Goal: Use online tool/utility

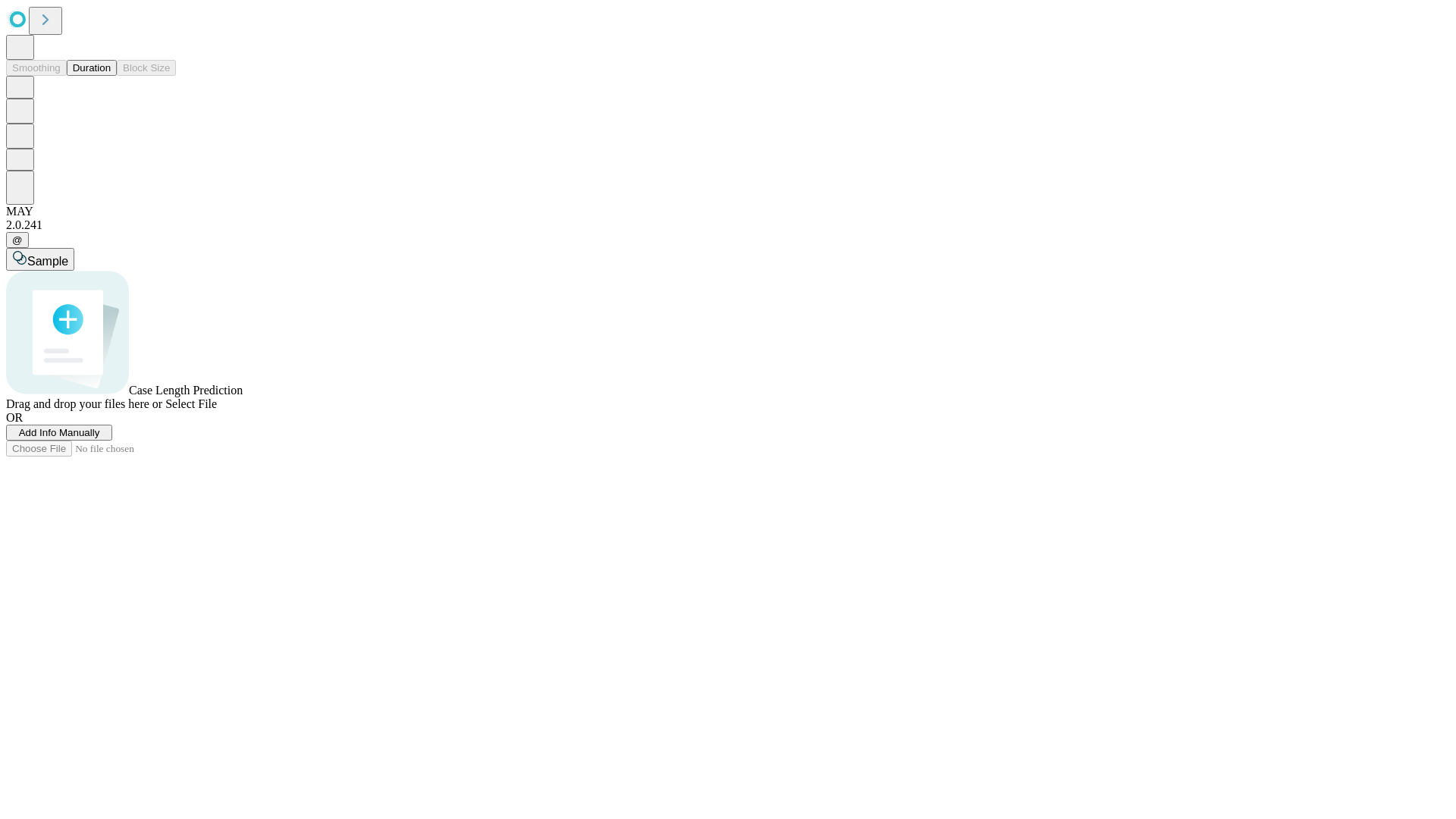
click at [111, 75] on button "Duration" at bounding box center [91, 67] width 50 height 16
click at [68, 255] on span "Sample" at bounding box center [48, 262] width 41 height 13
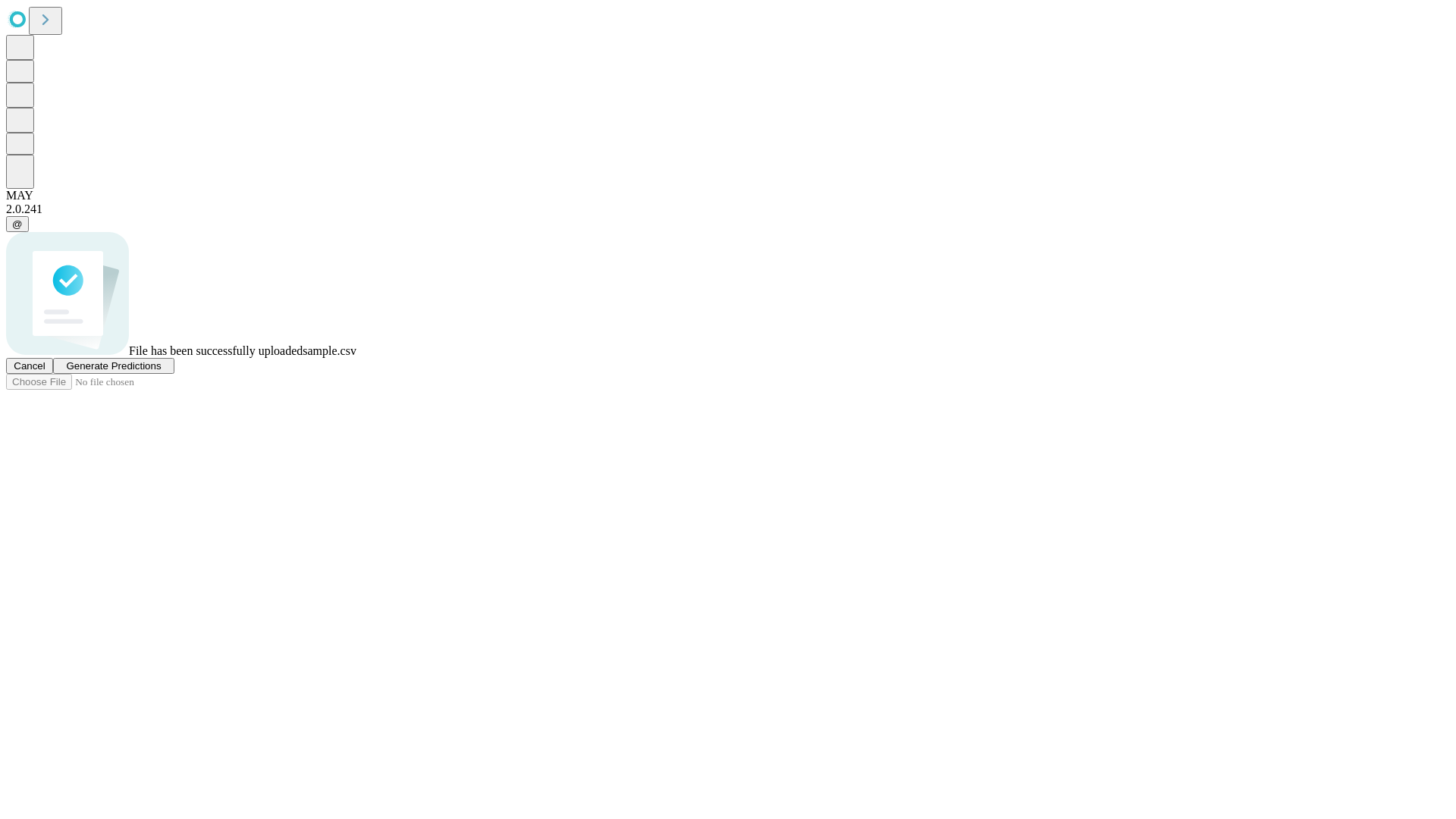
click at [161, 372] on span "Generate Predictions" at bounding box center [113, 366] width 95 height 11
